Goal: Transaction & Acquisition: Purchase product/service

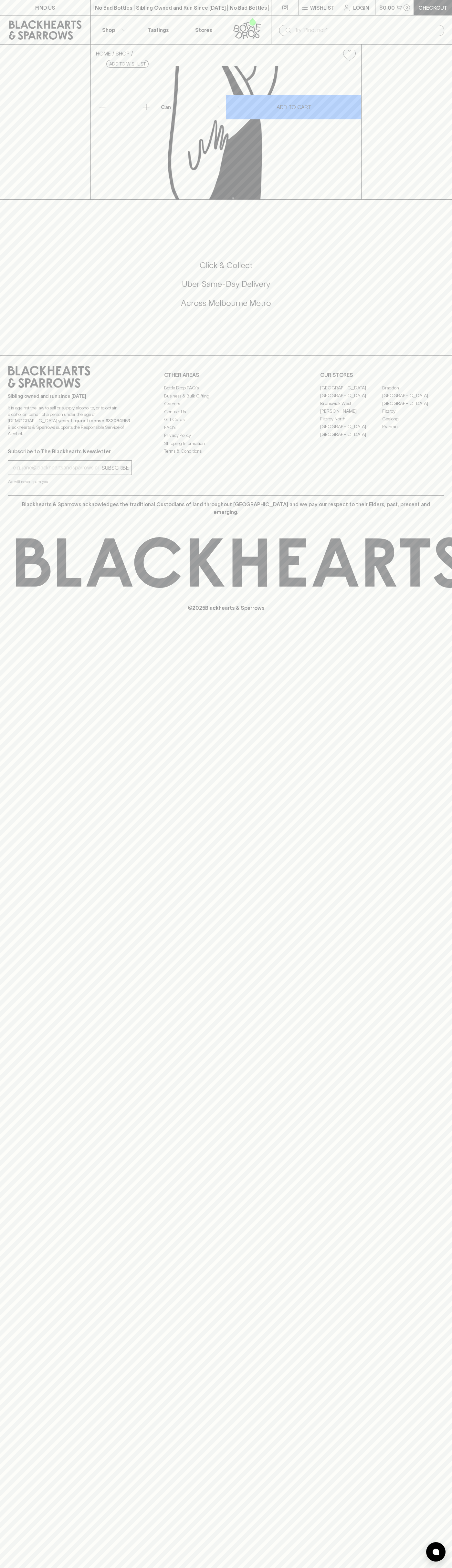
click at [32, 17] on link at bounding box center [45, 30] width 90 height 29
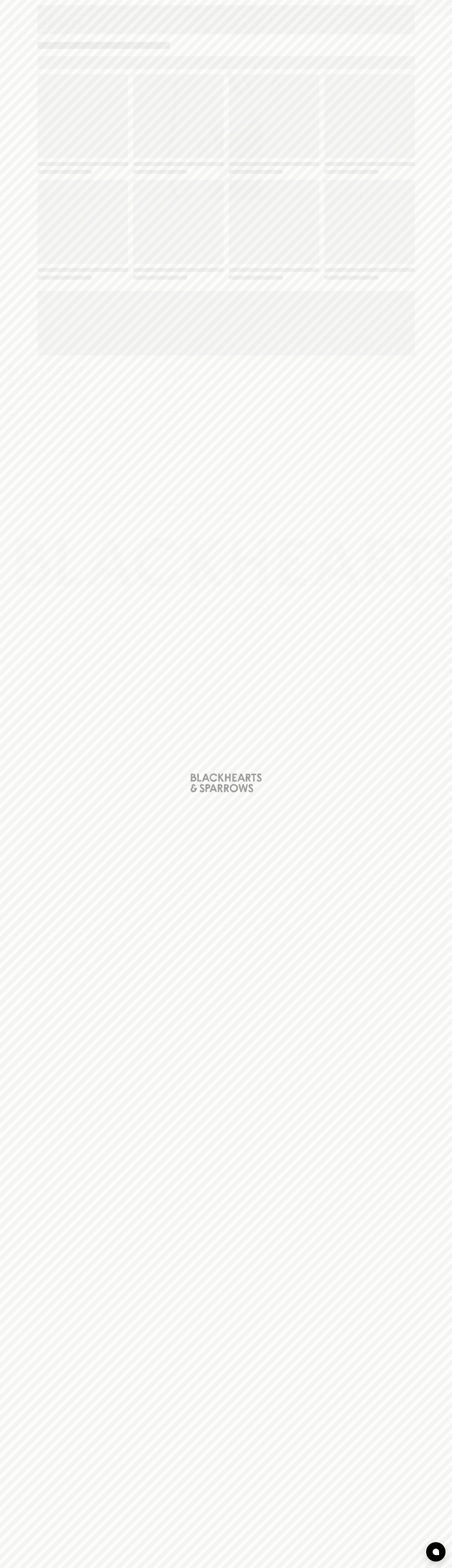
click at [35, 1567] on html "FIND US | No Bad Bottles | Sibling Owned and Run Since [DATE] | No Bad Bottles …" at bounding box center [226, 784] width 452 height 1568
click at [22, 1256] on div "Loading" at bounding box center [226, 784] width 452 height 1568
